Goal: Transaction & Acquisition: Purchase product/service

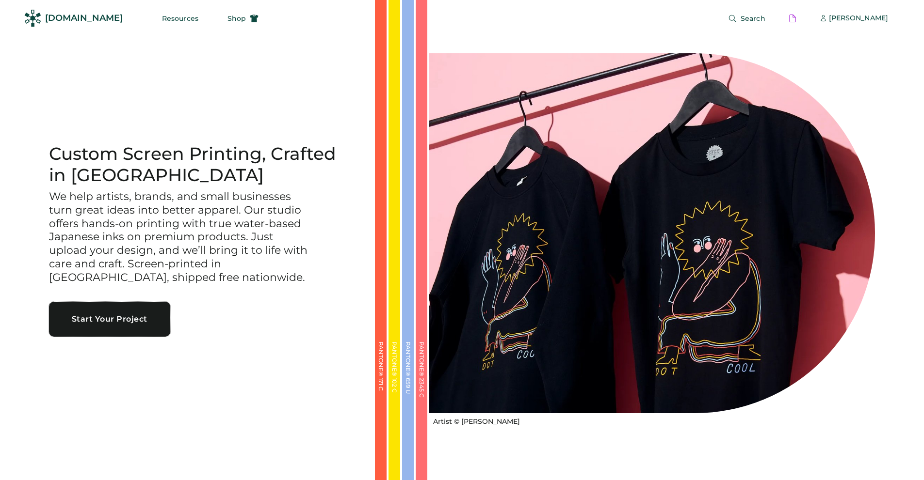
click at [97, 320] on button "Start Your Project" at bounding box center [109, 319] width 121 height 35
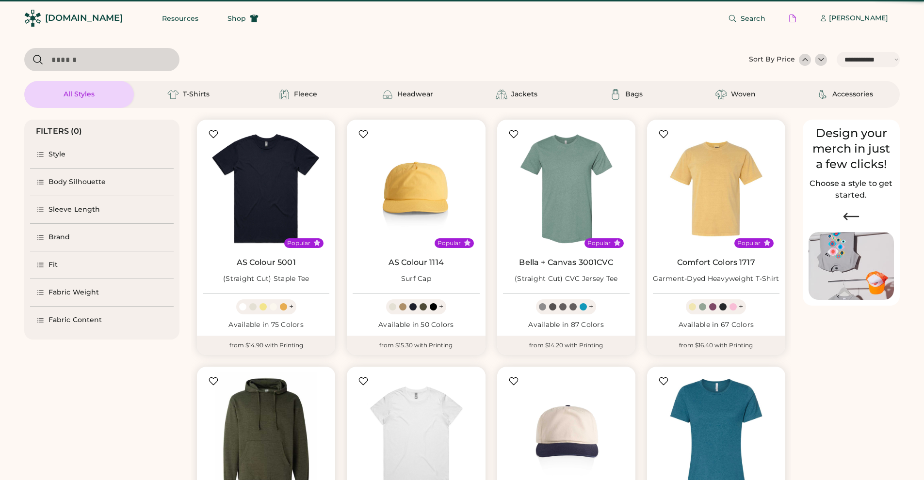
select select "*****"
select select "*"
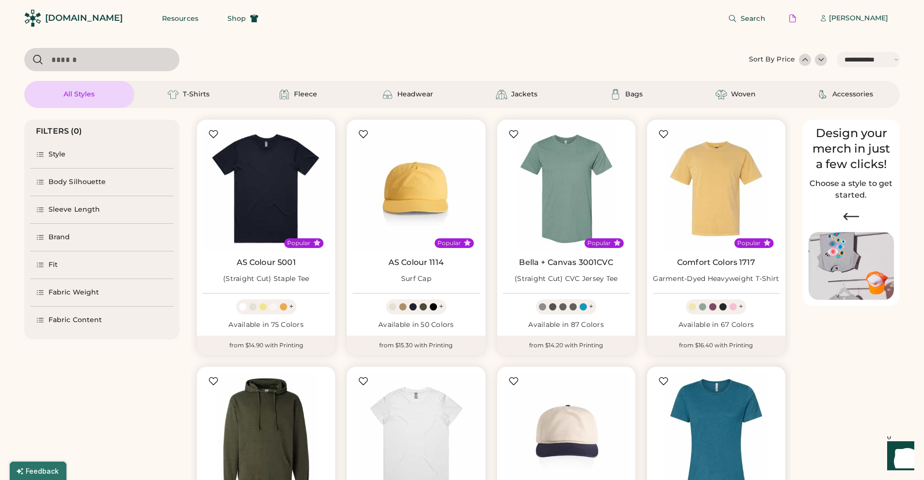
scroll to position [194, 0]
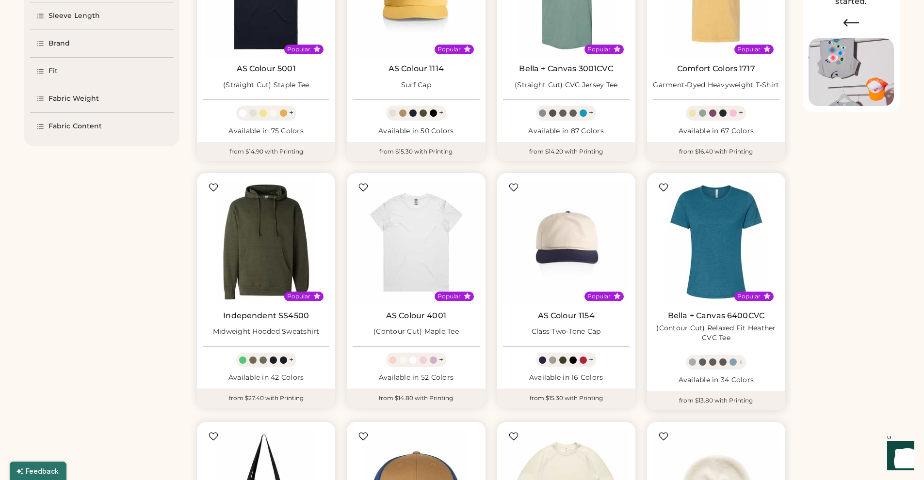
select select "*****"
select select "*"
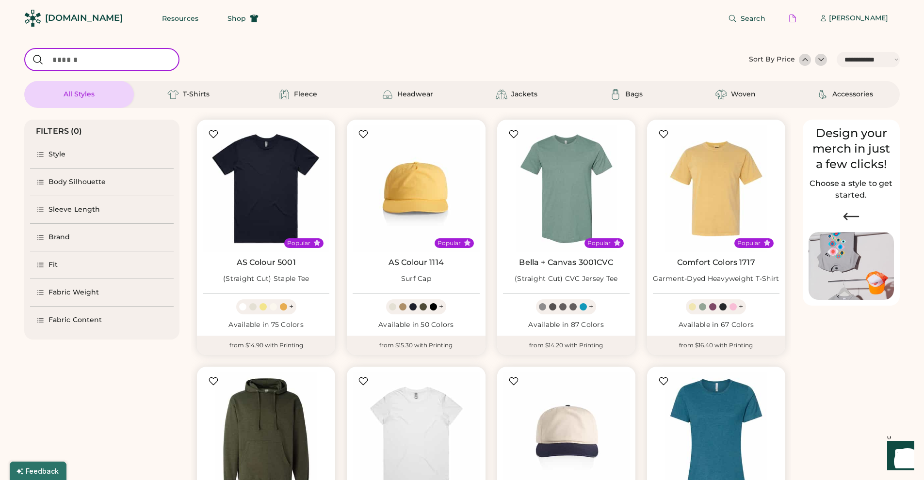
click at [64, 59] on input "input" at bounding box center [101, 59] width 155 height 23
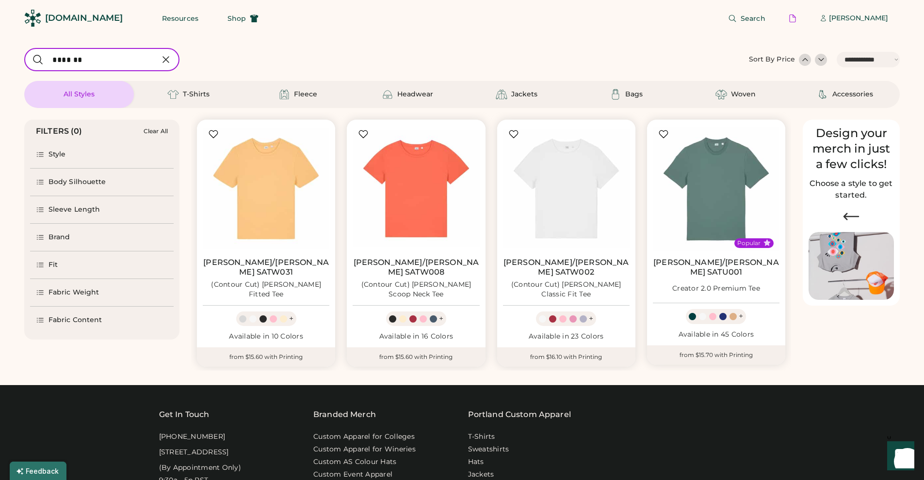
click at [71, 62] on input "input" at bounding box center [101, 59] width 155 height 23
type input "*******"
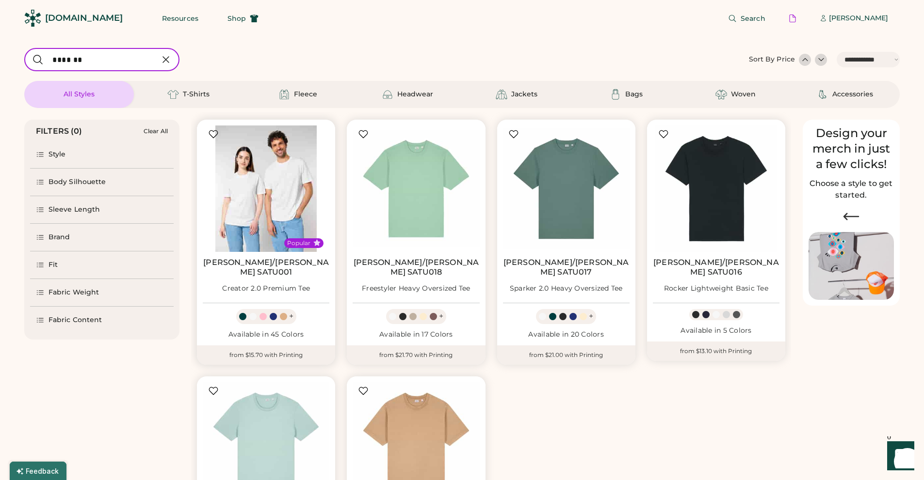
click at [244, 203] on img at bounding box center [266, 189] width 127 height 127
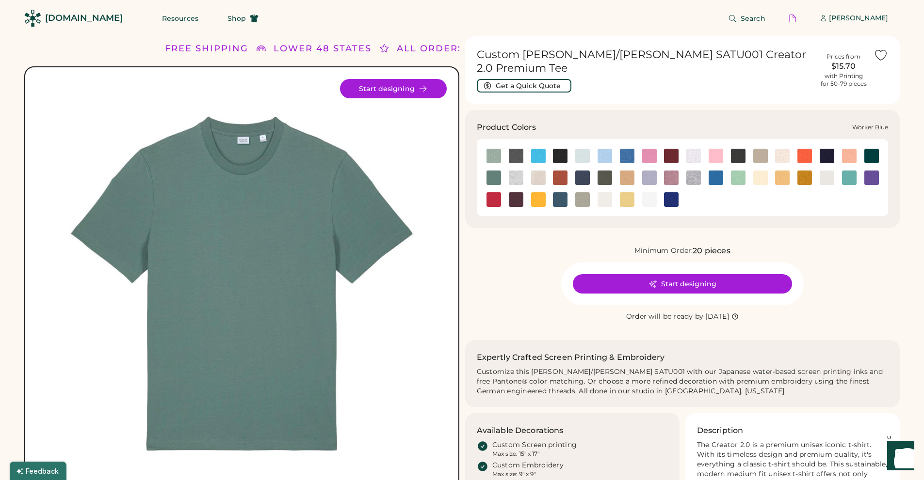
click at [669, 192] on img at bounding box center [671, 199] width 15 height 15
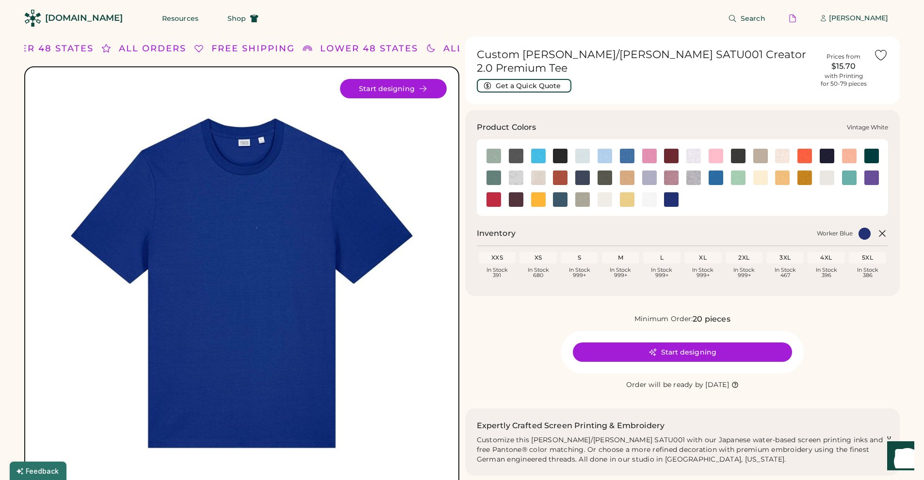
click at [605, 192] on img at bounding box center [604, 199] width 15 height 15
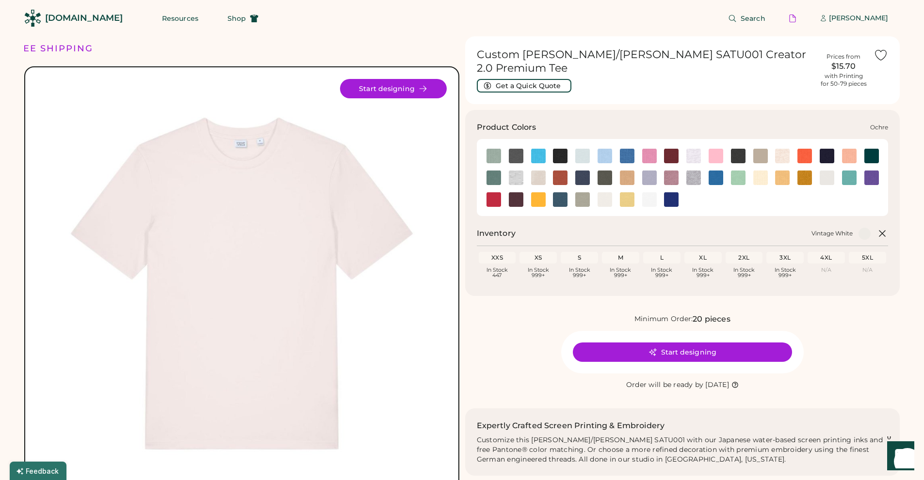
click at [802, 171] on img at bounding box center [804, 178] width 15 height 15
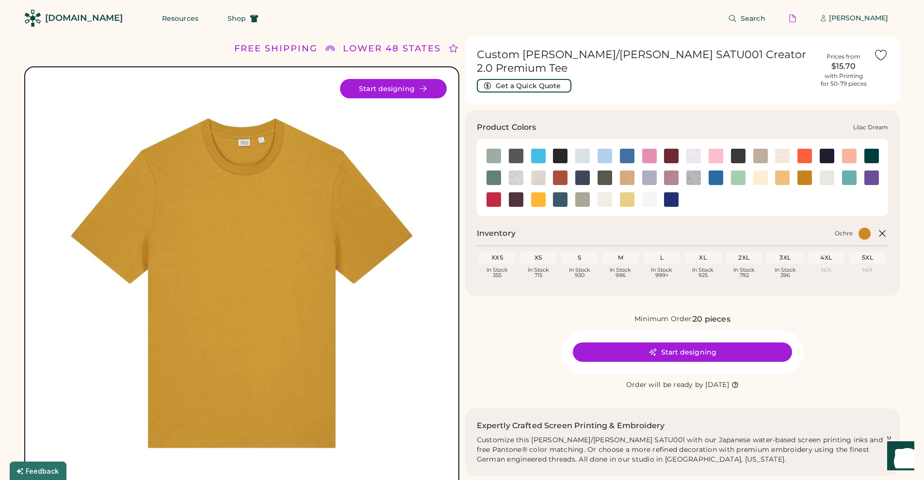
click at [670, 171] on img at bounding box center [671, 178] width 15 height 15
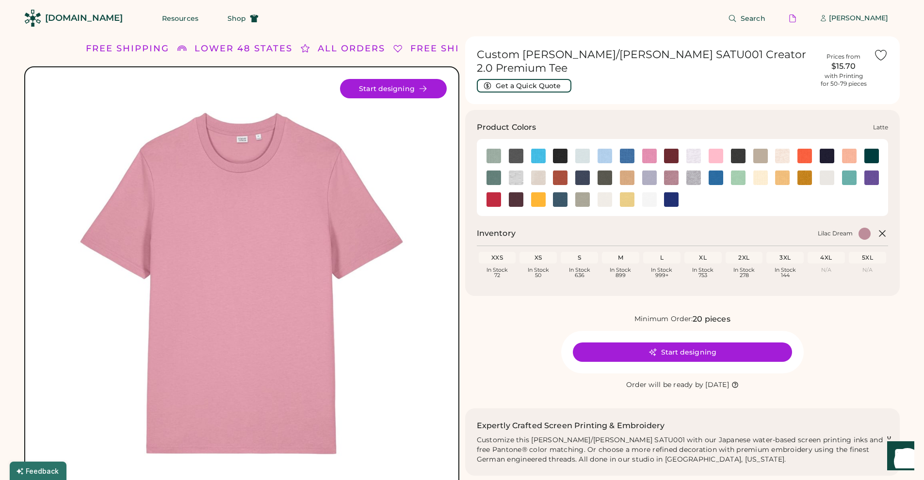
click at [625, 171] on img at bounding box center [627, 178] width 15 height 15
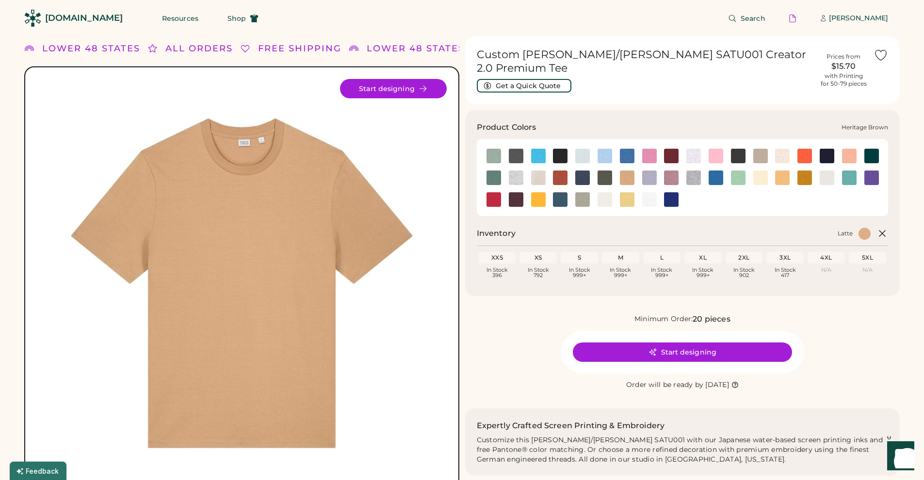
click at [557, 171] on img at bounding box center [560, 178] width 15 height 15
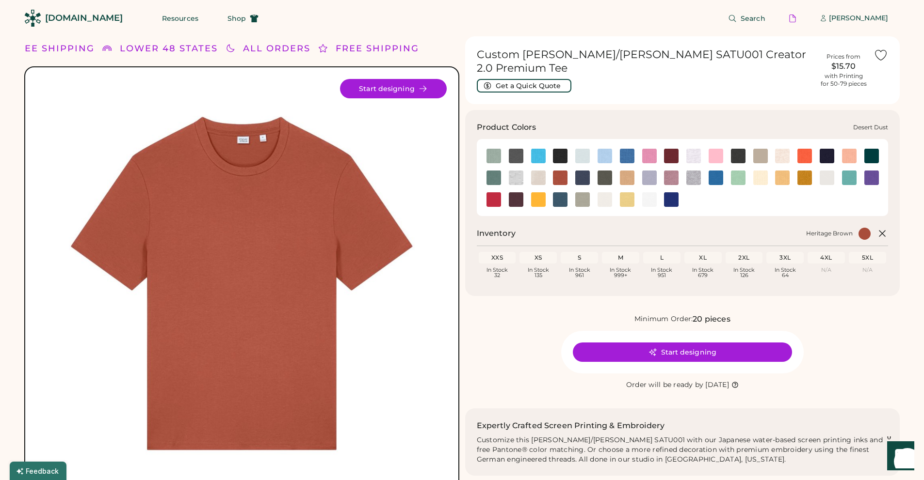
click at [759, 149] on img at bounding box center [760, 156] width 15 height 15
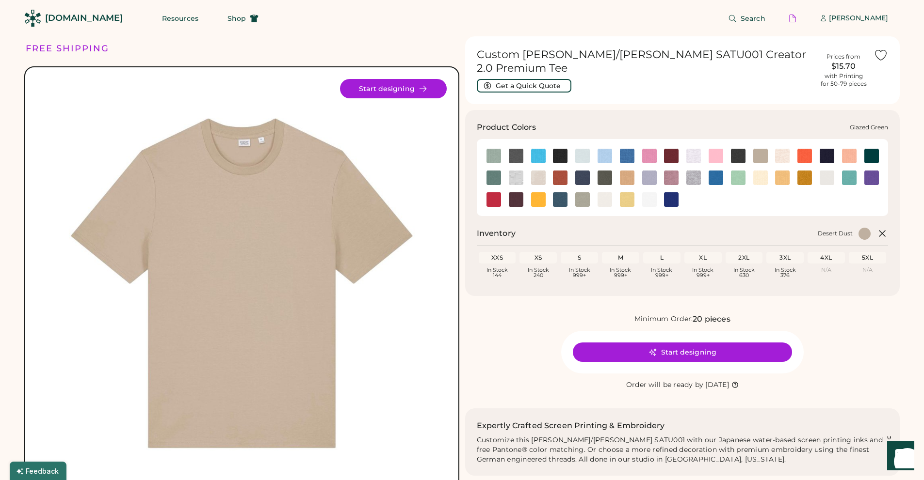
click at [872, 149] on img at bounding box center [871, 156] width 15 height 15
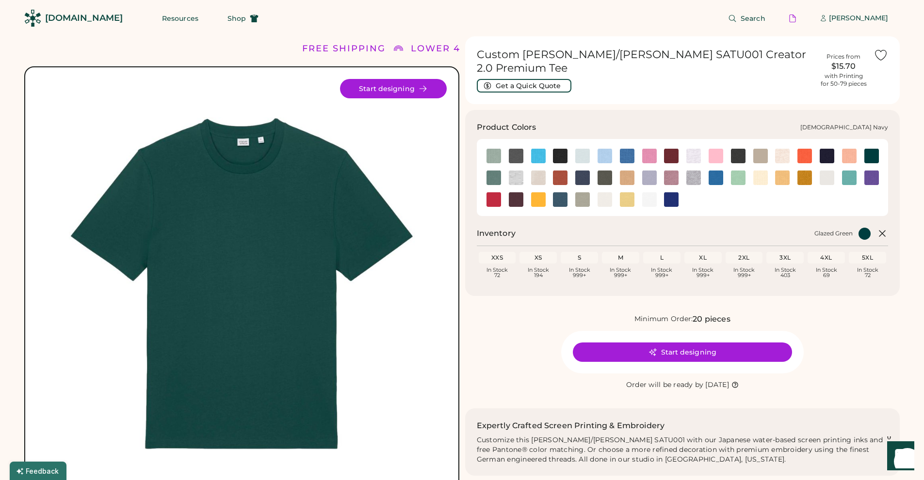
click at [829, 150] on img at bounding box center [826, 156] width 15 height 15
